Goal: Transaction & Acquisition: Purchase product/service

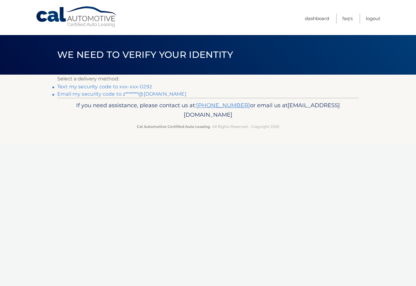
click at [113, 87] on link "Text my security code to xxx-xxx-0292" at bounding box center [104, 87] width 95 height 6
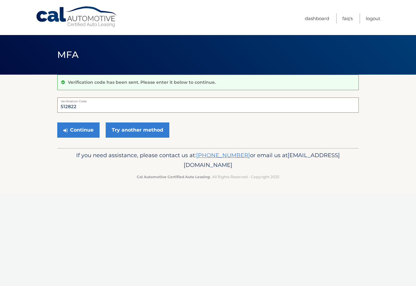
type input "512822"
click at [82, 128] on button "Continue" at bounding box center [78, 129] width 42 height 15
click at [82, 130] on button "Continue" at bounding box center [78, 129] width 42 height 15
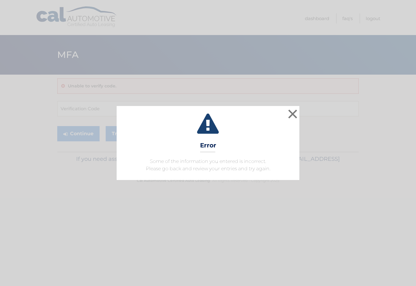
click at [294, 118] on button "×" at bounding box center [293, 114] width 12 height 12
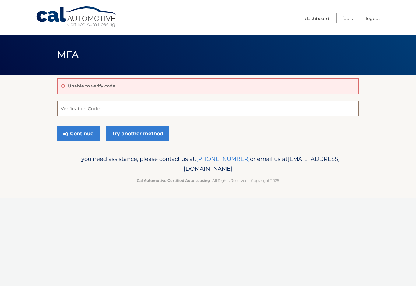
click at [181, 110] on input "Verification Code" at bounding box center [208, 108] width 302 height 15
type input "512822"
click at [78, 133] on button "Continue" at bounding box center [78, 133] width 42 height 15
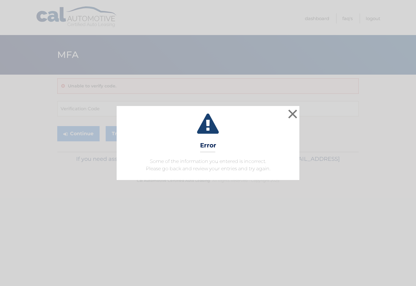
click at [295, 115] on button "×" at bounding box center [293, 114] width 12 height 12
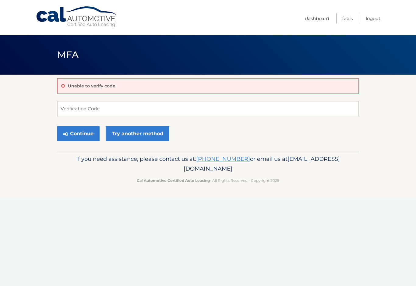
click at [150, 135] on link "Try another method" at bounding box center [138, 133] width 64 height 15
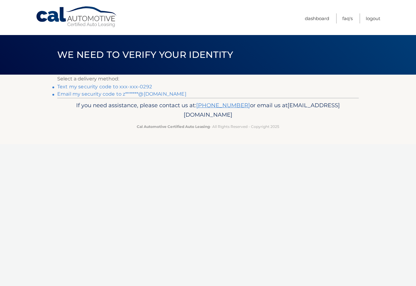
click at [131, 86] on link "Text my security code to xxx-xxx-0292" at bounding box center [104, 87] width 95 height 6
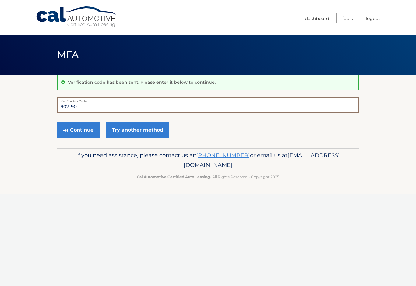
type input "907190"
click at [78, 130] on button "Continue" at bounding box center [78, 129] width 42 height 15
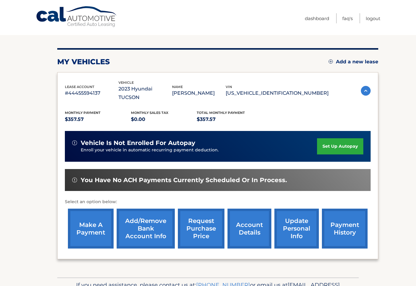
scroll to position [71, 0]
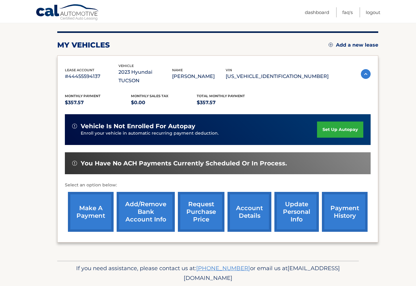
click at [90, 205] on link "make a payment" at bounding box center [91, 212] width 46 height 40
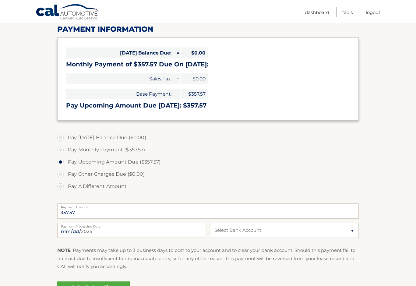
scroll to position [78, 0]
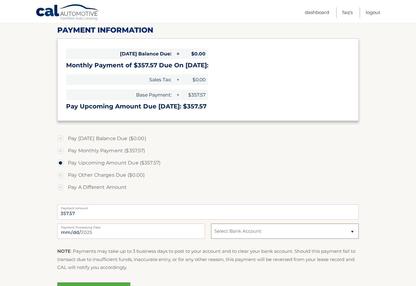
click at [351, 233] on select "Select Bank Account Checking JPMORGAN CHASE BANK, NA *****8880 Checking CITIBAN…" at bounding box center [285, 231] width 148 height 15
select select "NDM5NDgzZDQtMDg4ZC00NmU0LThiNjItNDIzZmJjMWNlYWNl"
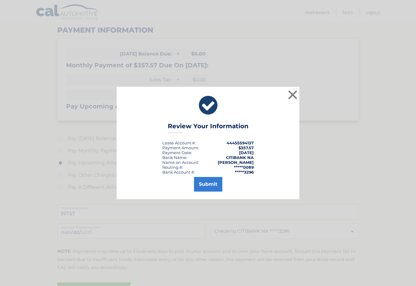
click at [211, 192] on button "Submit" at bounding box center [208, 184] width 28 height 15
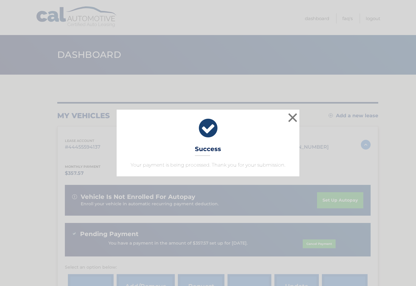
click at [295, 121] on button "×" at bounding box center [293, 117] width 12 height 12
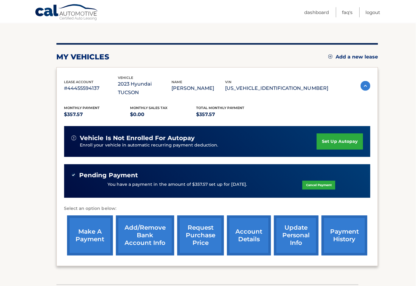
scroll to position [59, 0]
